Goal: Find contact information: Find contact information

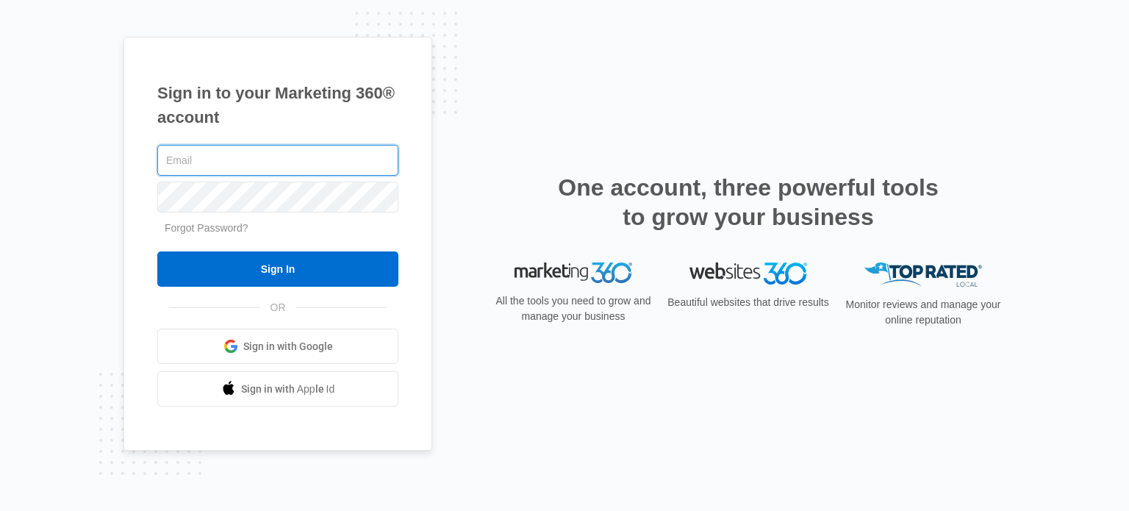
click at [203, 156] on input "text" at bounding box center [277, 160] width 241 height 31
type input "[EMAIL_ADDRESS][DOMAIN_NAME]"
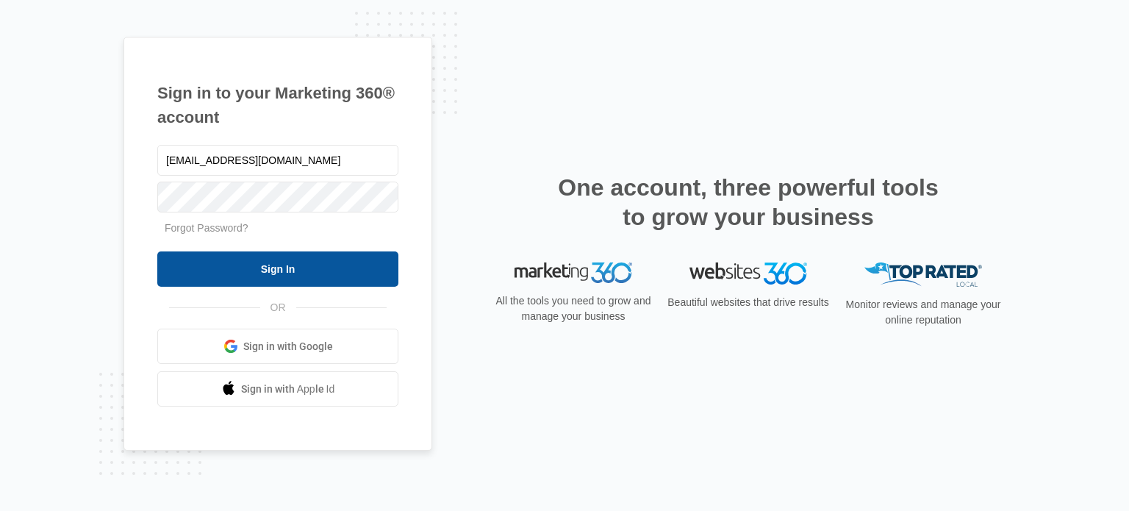
click at [259, 269] on input "Sign In" at bounding box center [277, 268] width 241 height 35
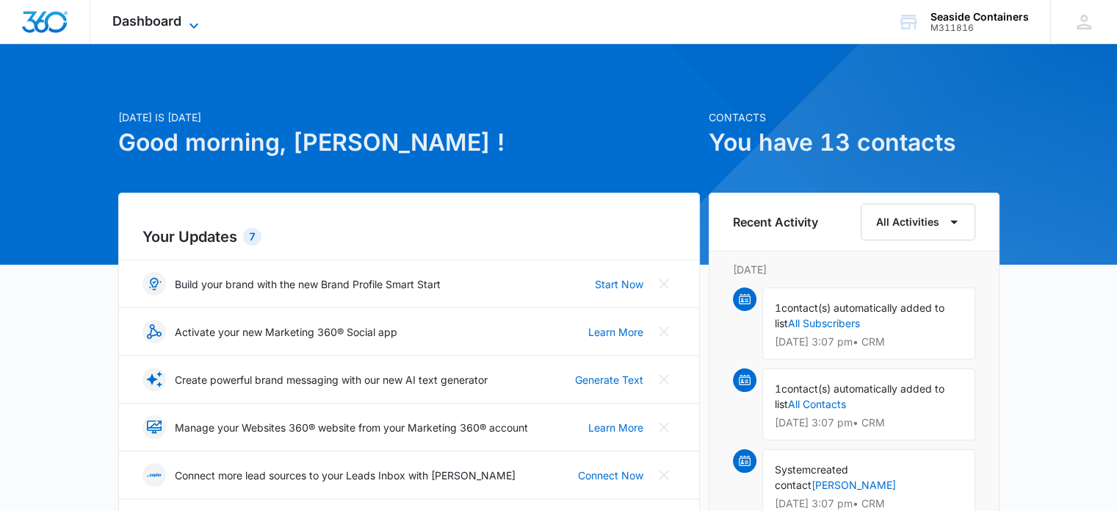
click at [194, 26] on icon at bounding box center [194, 25] width 9 height 5
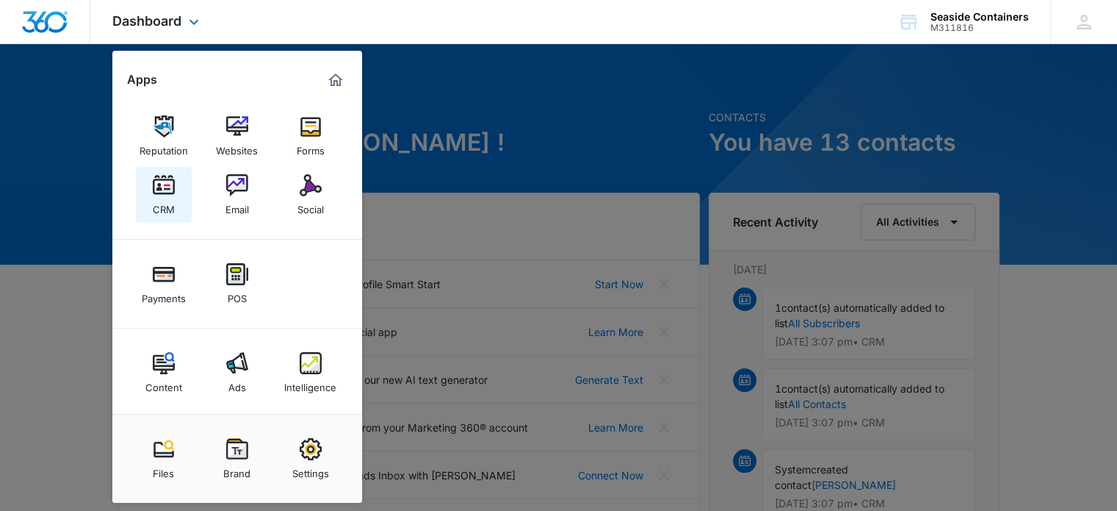
click at [159, 191] on img at bounding box center [164, 185] width 22 height 22
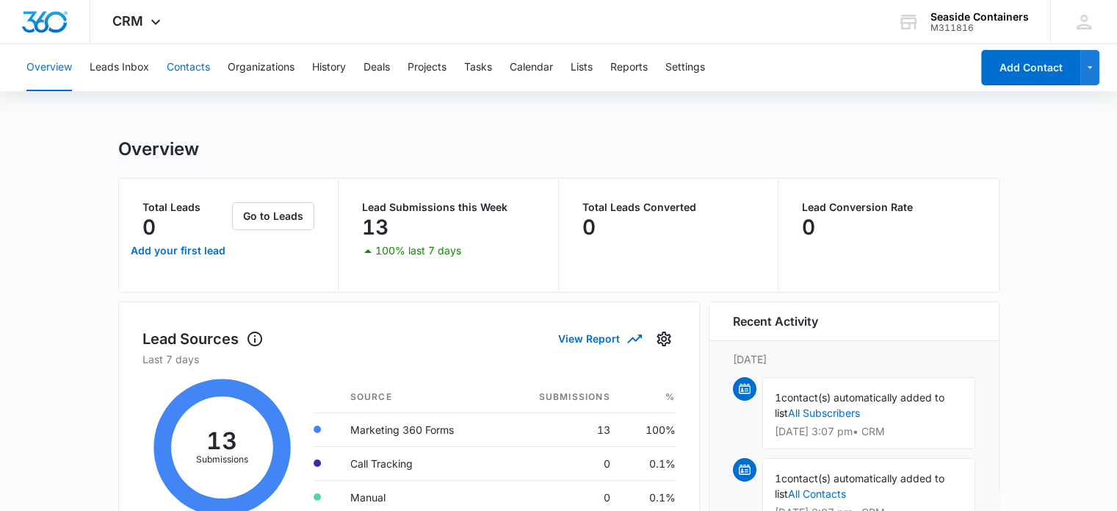
click at [182, 62] on button "Contacts" at bounding box center [188, 67] width 43 height 47
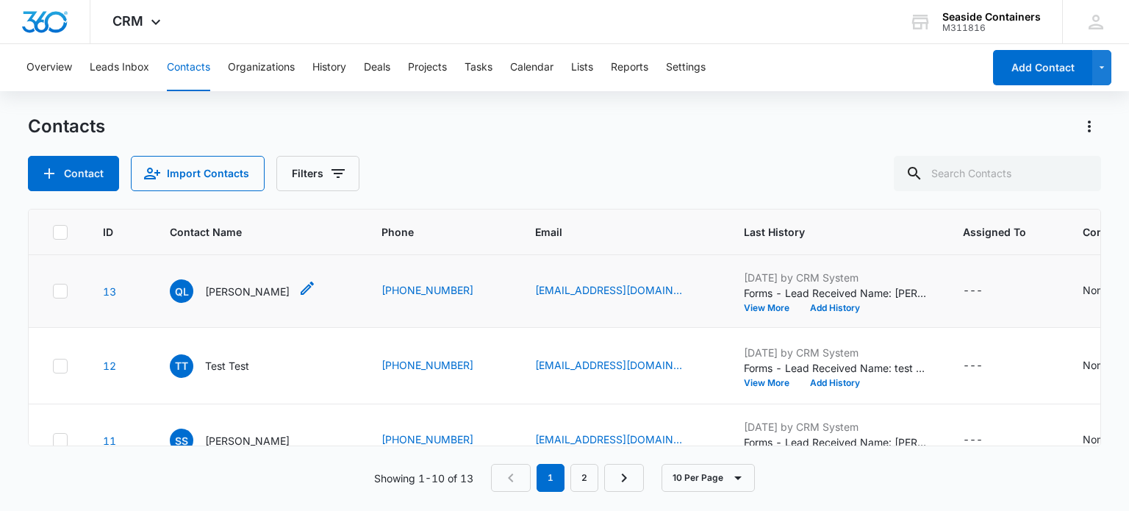
click at [242, 299] on p "[PERSON_NAME]" at bounding box center [247, 291] width 84 height 15
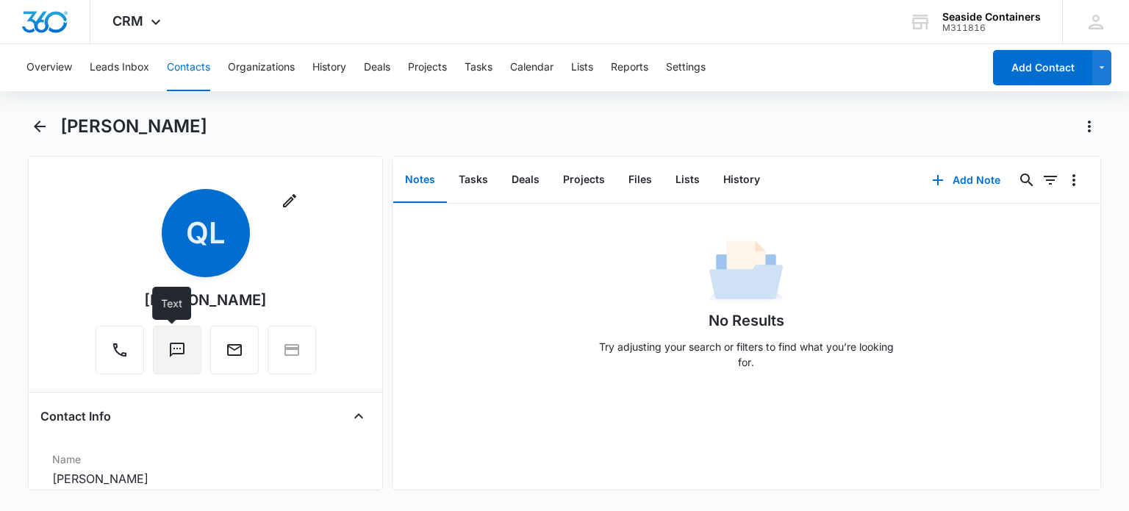
click at [173, 345] on icon "Text" at bounding box center [177, 350] width 18 height 18
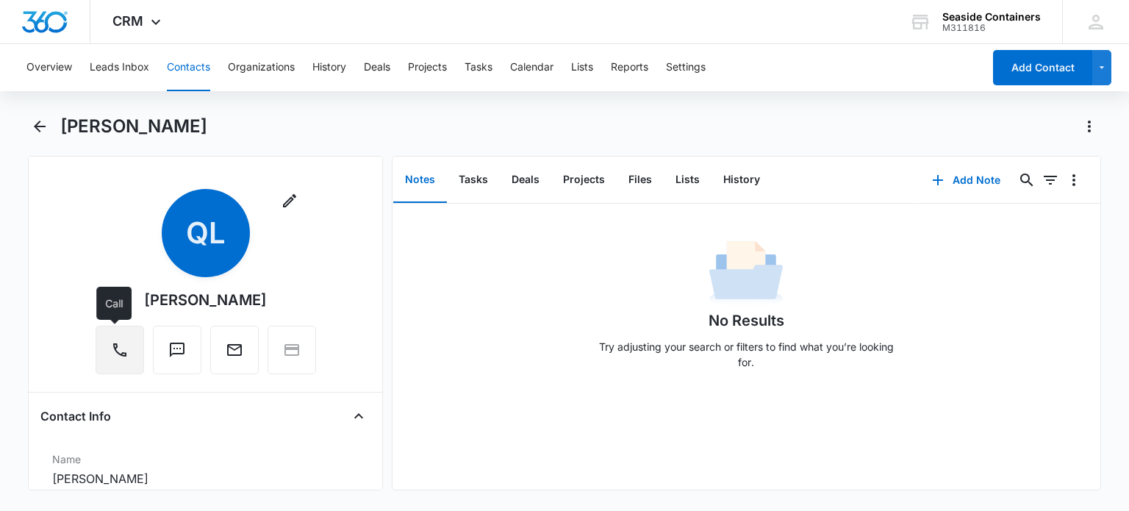
click at [111, 353] on icon "Call" at bounding box center [120, 350] width 18 height 18
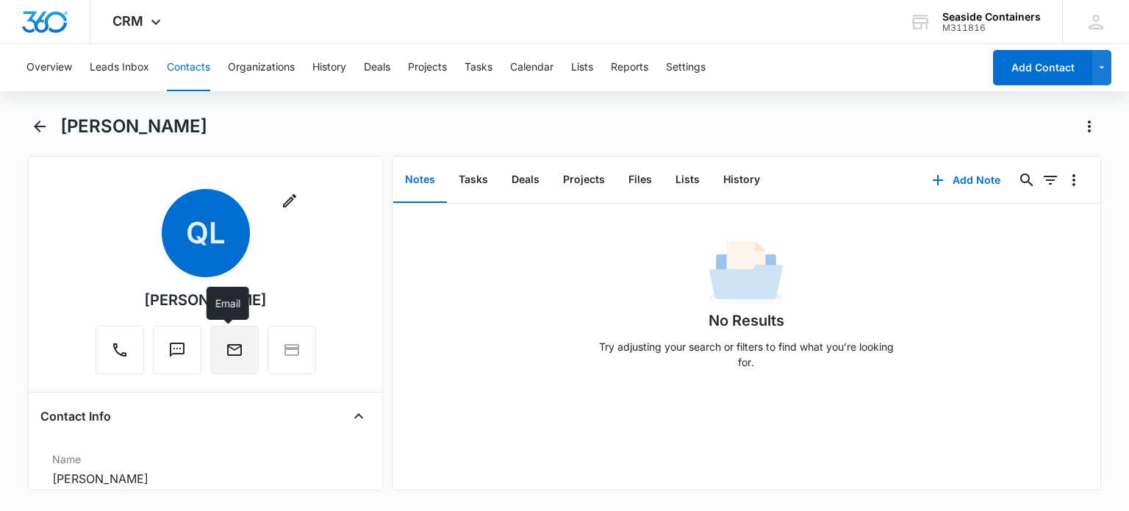
click at [231, 348] on icon "Email" at bounding box center [235, 350] width 18 height 18
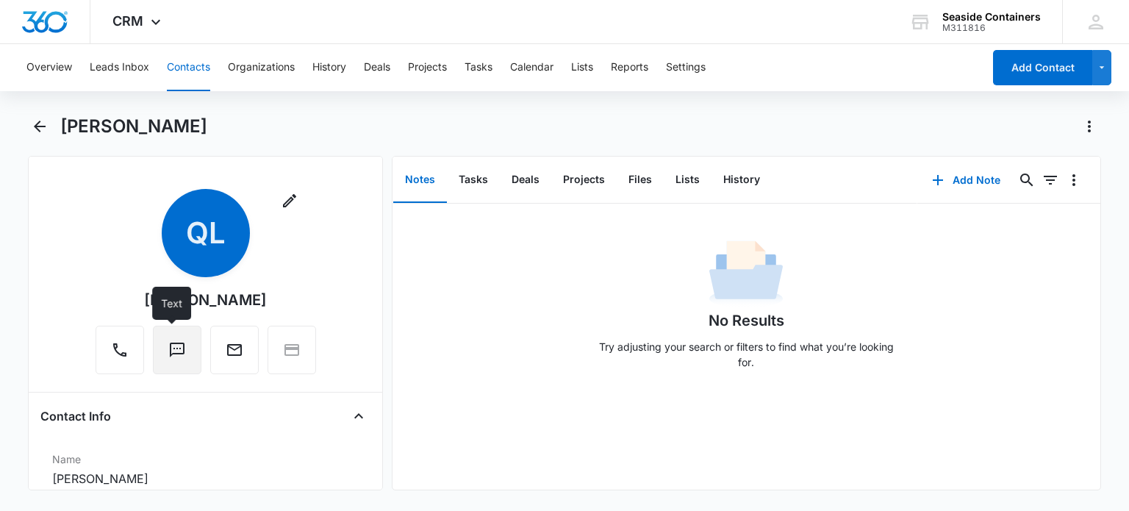
click at [168, 345] on icon "Text" at bounding box center [177, 350] width 18 height 18
click at [170, 346] on icon "Text" at bounding box center [177, 349] width 15 height 15
